Goal: Information Seeking & Learning: Learn about a topic

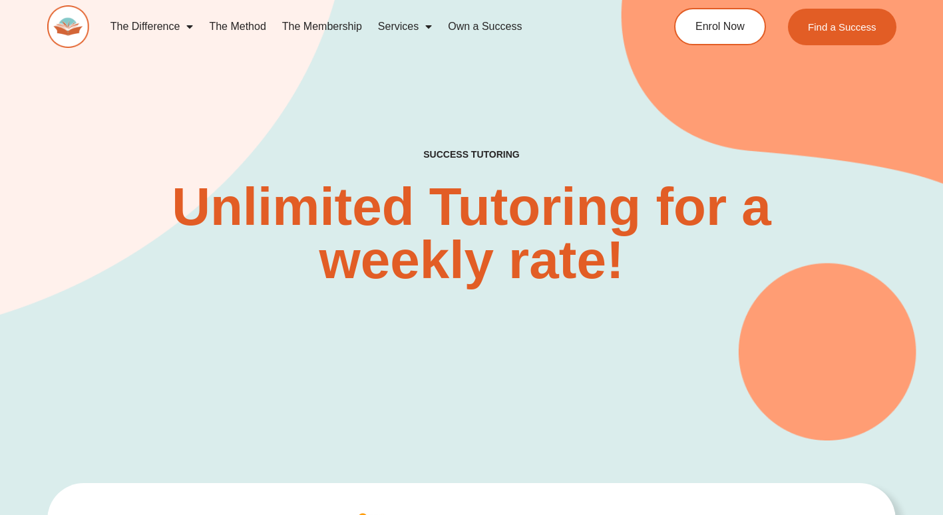
click at [347, 22] on link "The Membership" at bounding box center [322, 26] width 96 height 31
click at [190, 25] on span "Menu" at bounding box center [186, 27] width 13 height 24
